Goal: Complete application form

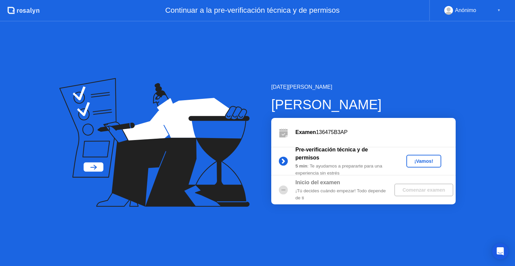
click at [424, 159] on div "¡Vamos!" at bounding box center [423, 161] width 29 height 5
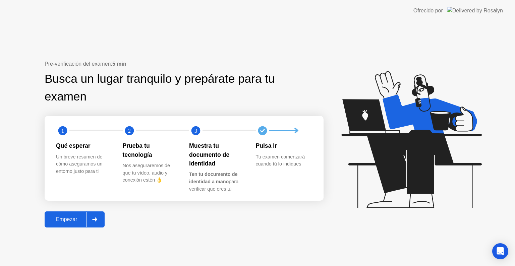
click at [78, 220] on div "Empezar" at bounding box center [67, 219] width 40 height 6
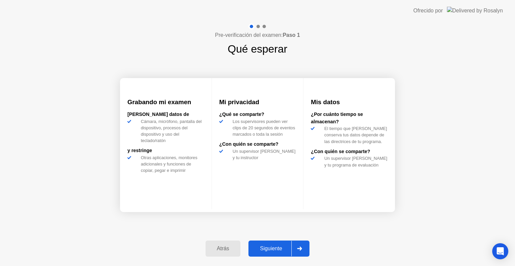
click at [280, 249] on div "Siguiente" at bounding box center [270, 249] width 41 height 6
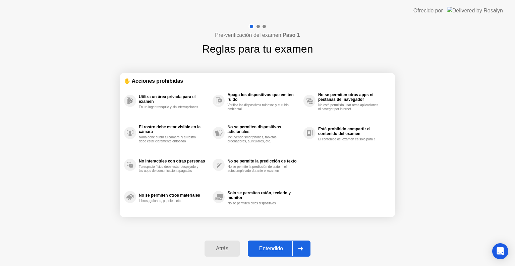
click at [270, 249] on div "Entendido" at bounding box center [271, 249] width 43 height 6
select select "**********"
select select "*******"
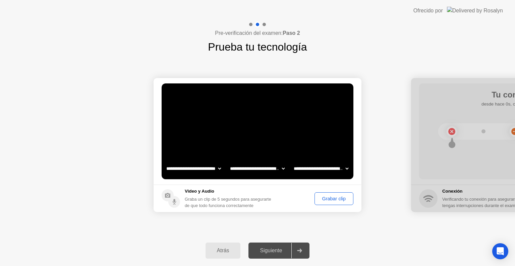
click at [327, 198] on div "Grabar clip" at bounding box center [334, 198] width 34 height 5
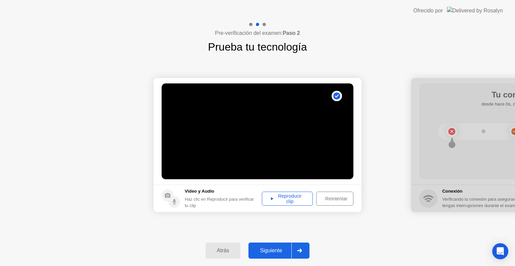
click at [298, 201] on div "Reproducir clip" at bounding box center [287, 198] width 46 height 11
click at [288, 250] on div "Siguiente" at bounding box center [270, 251] width 41 height 6
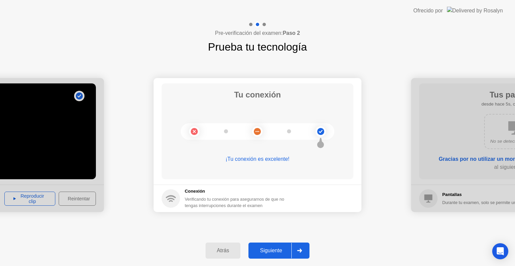
click at [277, 251] on div "Siguiente" at bounding box center [270, 251] width 41 height 6
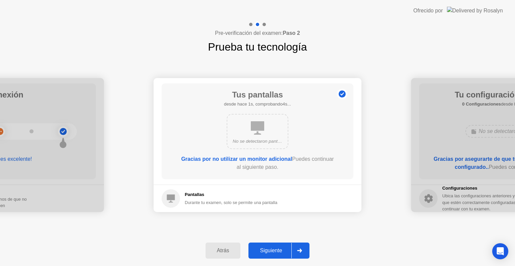
click at [268, 253] on div "Siguiente" at bounding box center [270, 251] width 41 height 6
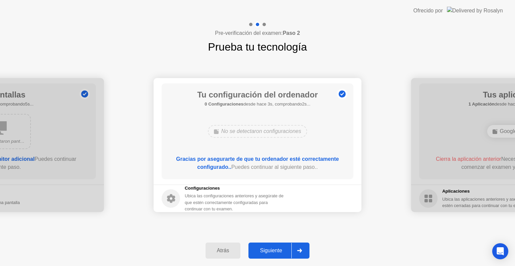
click at [270, 251] on div "Siguiente" at bounding box center [270, 251] width 41 height 6
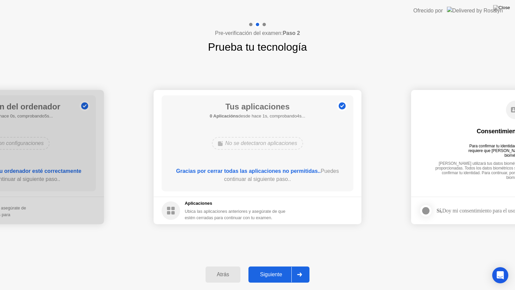
click at [278, 266] on div "Siguiente" at bounding box center [270, 274] width 41 height 6
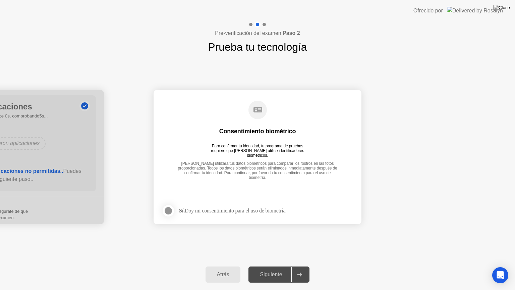
click at [280, 266] on div "Siguiente" at bounding box center [270, 274] width 41 height 6
click at [168, 212] on div at bounding box center [168, 210] width 8 height 8
click at [282, 266] on button "Siguiente" at bounding box center [278, 274] width 61 height 16
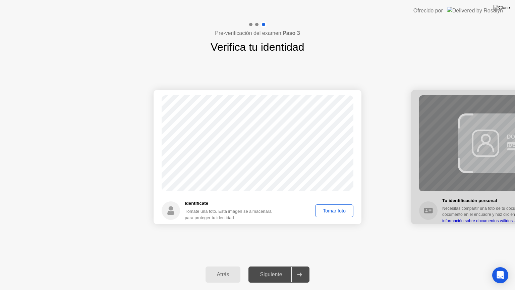
click at [318, 212] on div "Tomar foto" at bounding box center [334, 210] width 34 height 5
click at [269, 266] on button "Siguiente" at bounding box center [278, 274] width 61 height 16
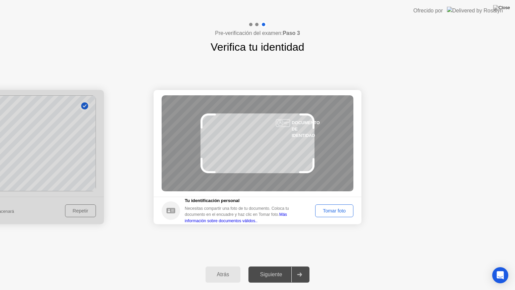
click at [333, 212] on div "Tomar foto" at bounding box center [334, 210] width 34 height 5
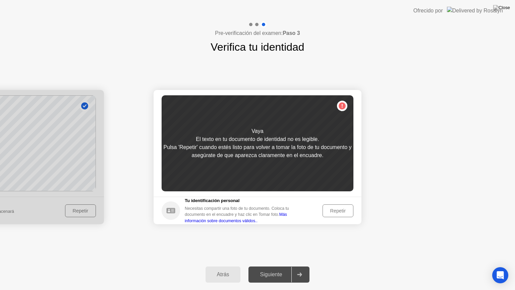
click at [340, 209] on div "Repetir" at bounding box center [338, 210] width 26 height 5
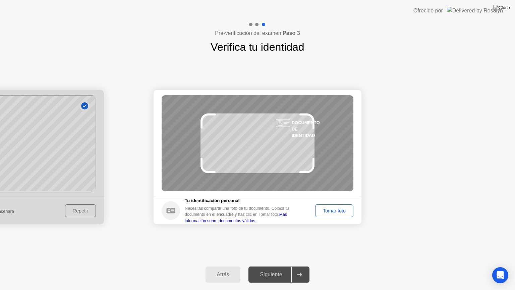
click at [326, 204] on button "Tomar foto" at bounding box center [334, 210] width 38 height 13
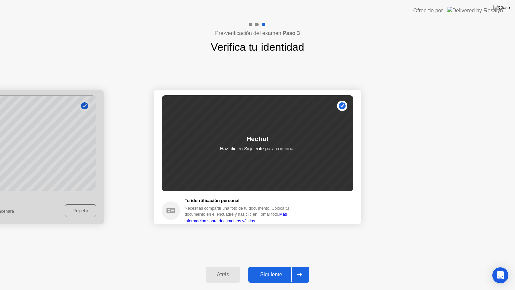
click at [276, 266] on button "Siguiente" at bounding box center [278, 274] width 61 height 16
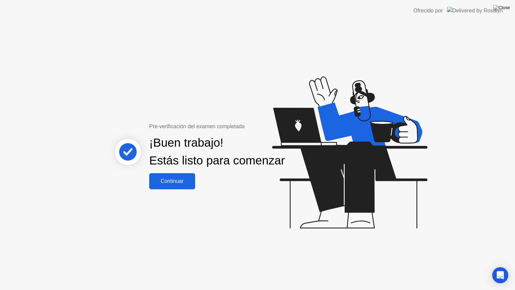
click at [176, 184] on div "Continuar" at bounding box center [172, 181] width 42 height 6
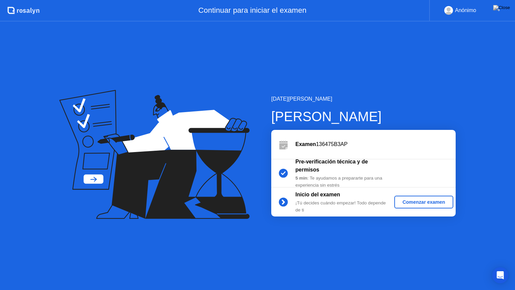
click at [402, 199] on div "Comenzar examen" at bounding box center [423, 201] width 53 height 5
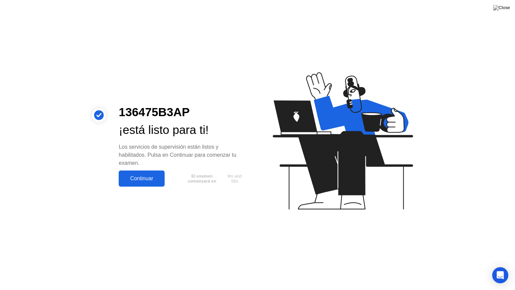
click at [142, 183] on button "Continuar" at bounding box center [142, 178] width 46 height 16
